Goal: Information Seeking & Learning: Learn about a topic

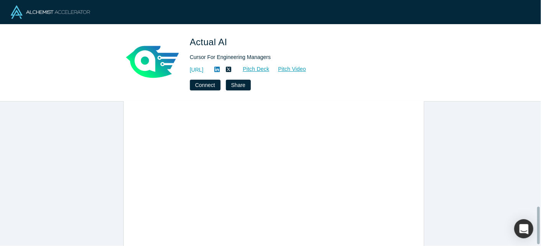
scroll to position [408, 0]
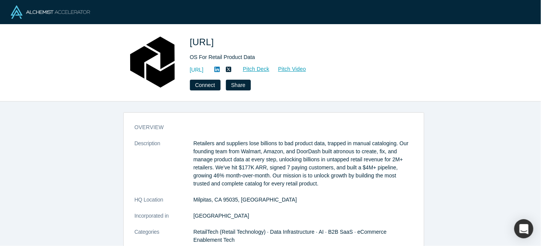
click at [223, 71] on link at bounding box center [216, 69] width 11 height 9
